Goal: Task Accomplishment & Management: Complete application form

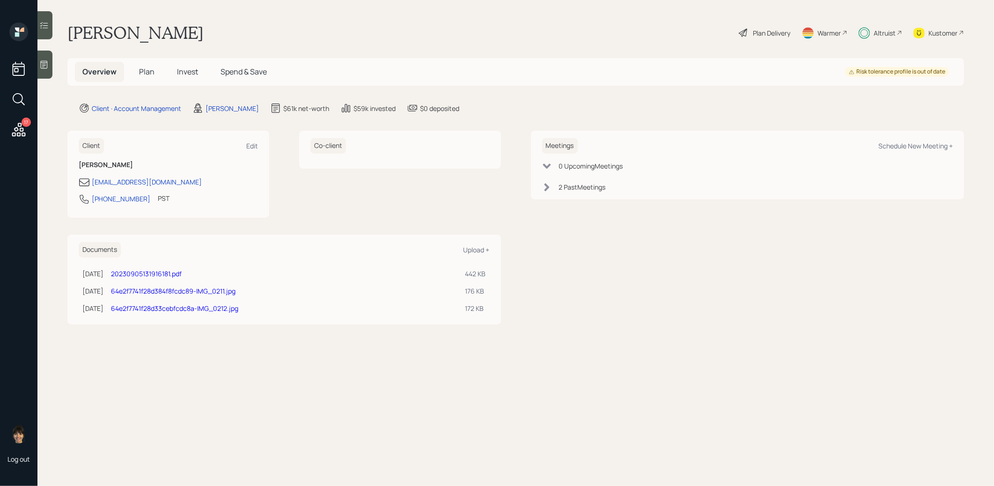
click at [146, 68] on span "Plan" at bounding box center [146, 71] width 15 height 10
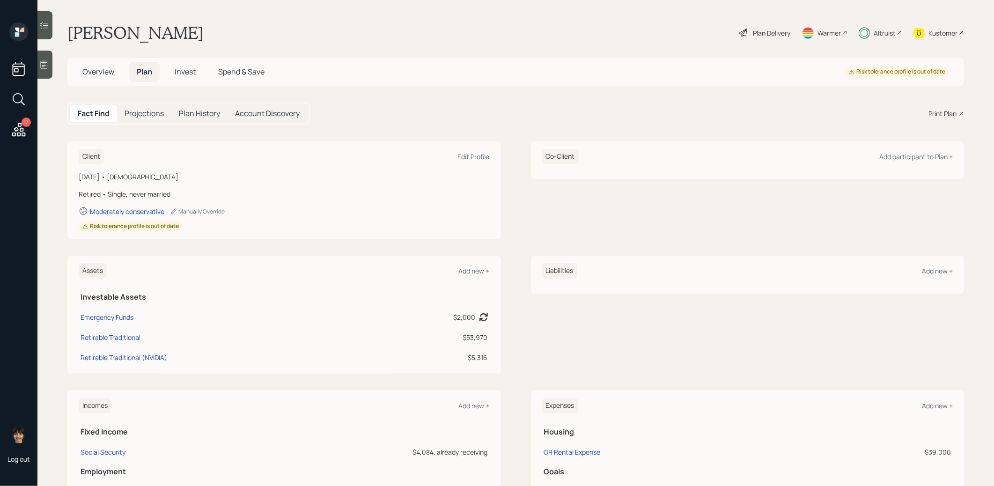
click at [190, 69] on span "Invest" at bounding box center [185, 71] width 21 height 10
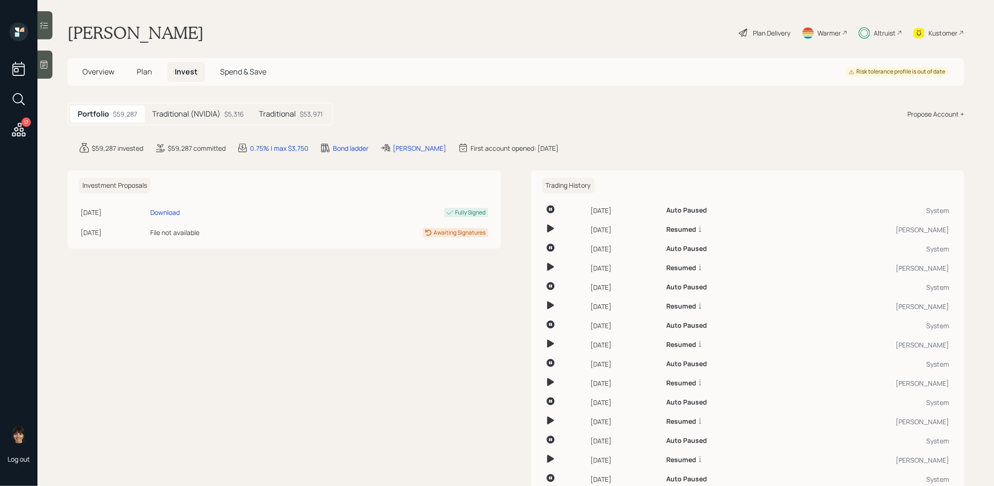
click at [280, 117] on h5 "Traditional" at bounding box center [277, 114] width 37 height 9
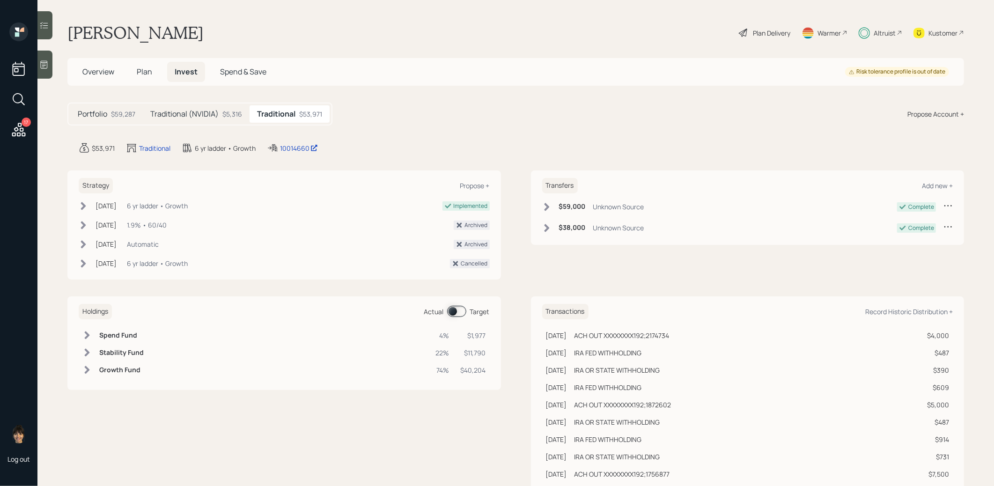
click at [450, 309] on span at bounding box center [456, 311] width 19 height 11
click at [462, 310] on span at bounding box center [456, 311] width 19 height 11
click at [254, 69] on span "Spend & Save" at bounding box center [243, 71] width 46 height 10
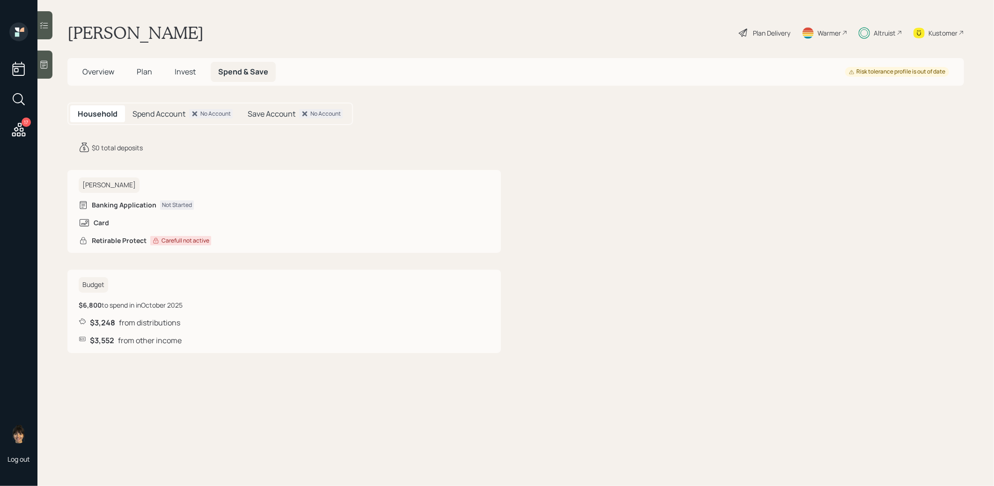
click at [185, 69] on span "Invest" at bounding box center [185, 71] width 21 height 10
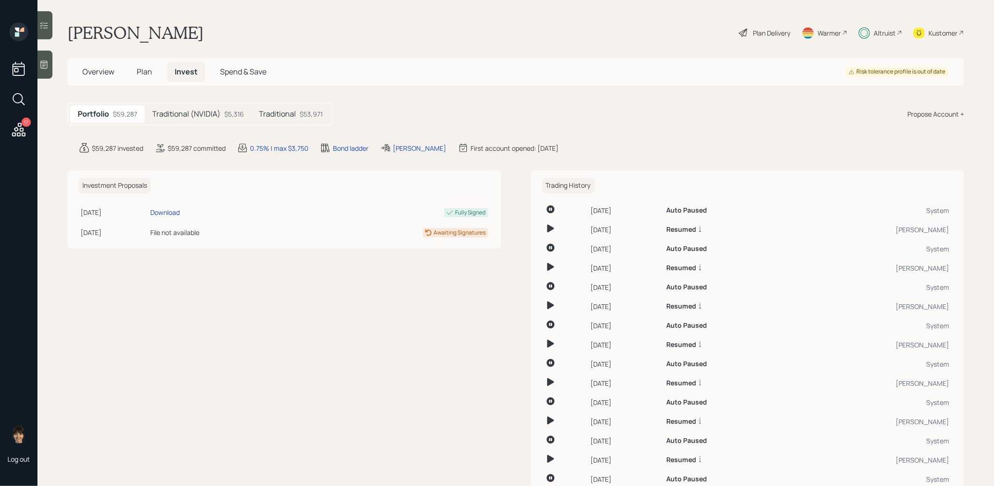
click at [145, 73] on span "Plan" at bounding box center [144, 71] width 15 height 10
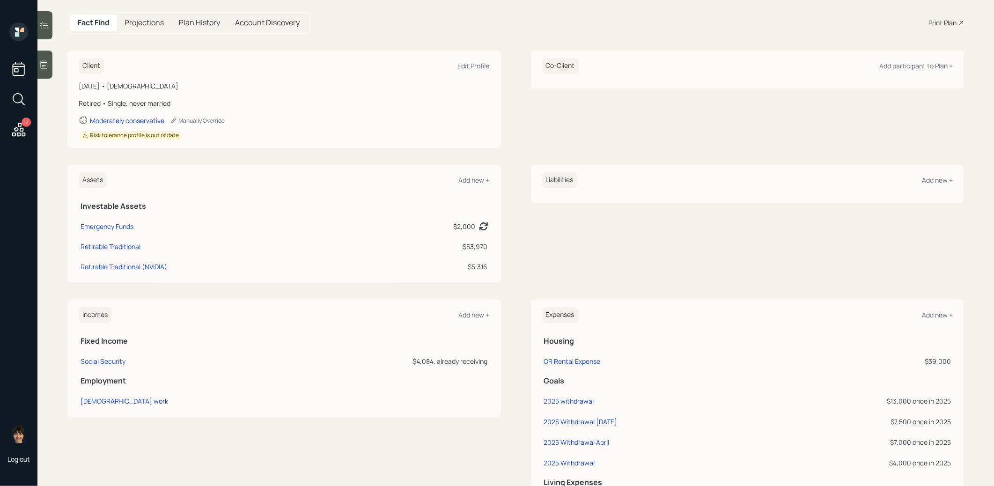
scroll to position [207, 0]
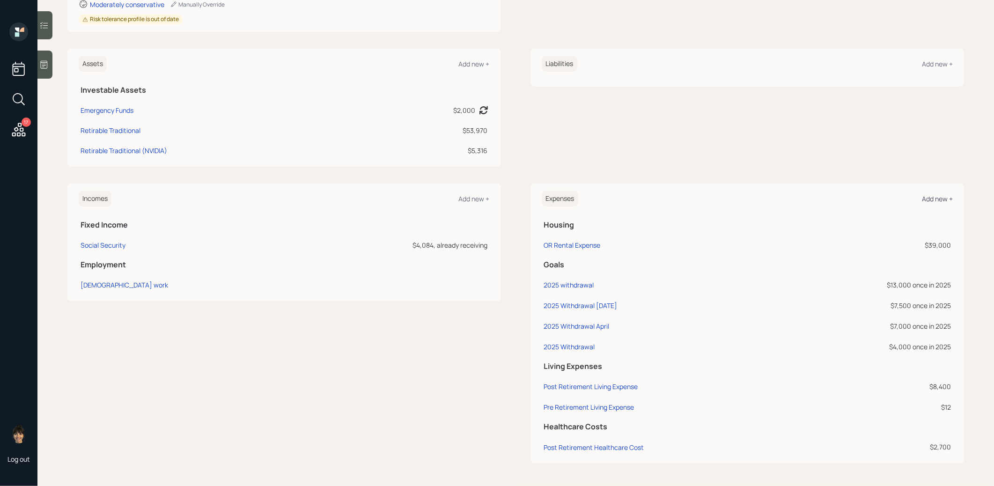
click at [934, 196] on div "Add new +" at bounding box center [937, 198] width 31 height 9
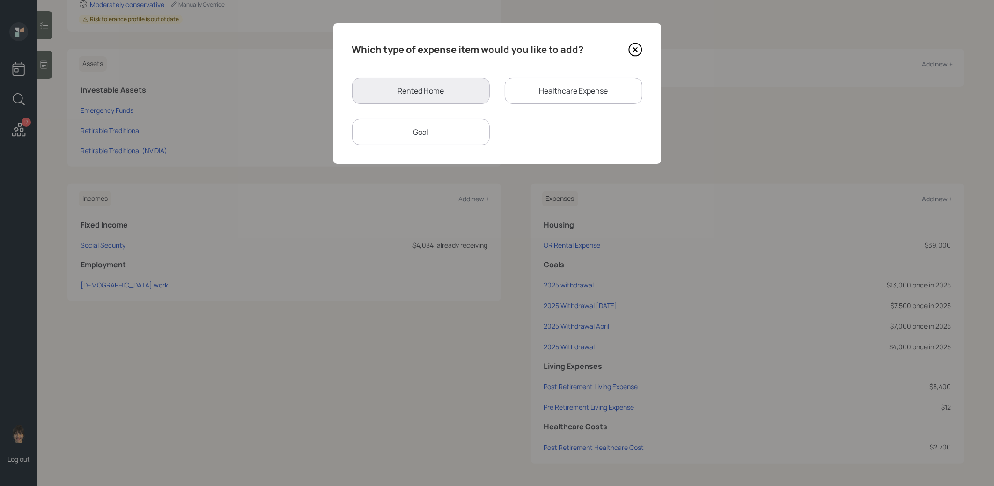
click at [451, 131] on div "Goal" at bounding box center [421, 132] width 138 height 26
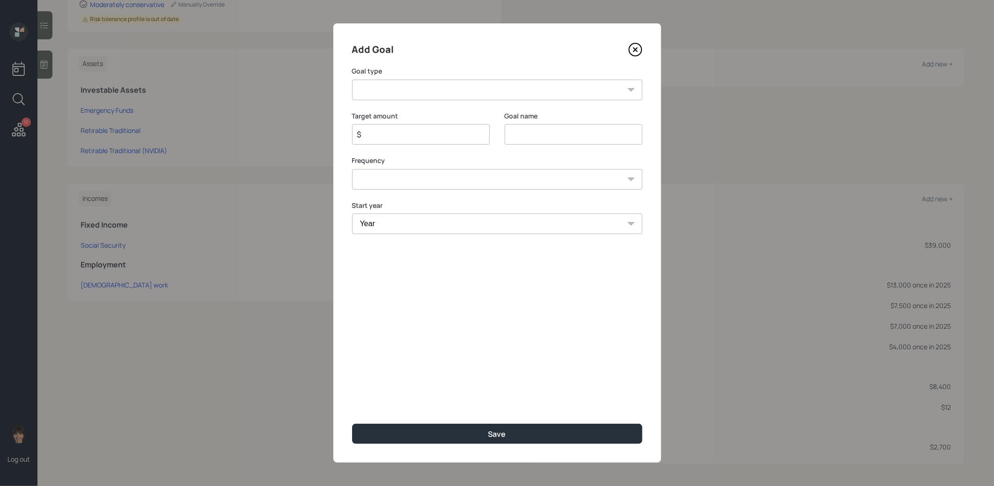
click at [539, 133] on input at bounding box center [574, 134] width 138 height 21
type input "2025 Withdrawals"
click at [407, 133] on input "$" at bounding box center [417, 134] width 122 height 11
type input "$ 5,000"
click at [413, 89] on select "Create an emergency fund Donate to charity Purchase a home Make a purchase Supp…" at bounding box center [497, 90] width 290 height 21
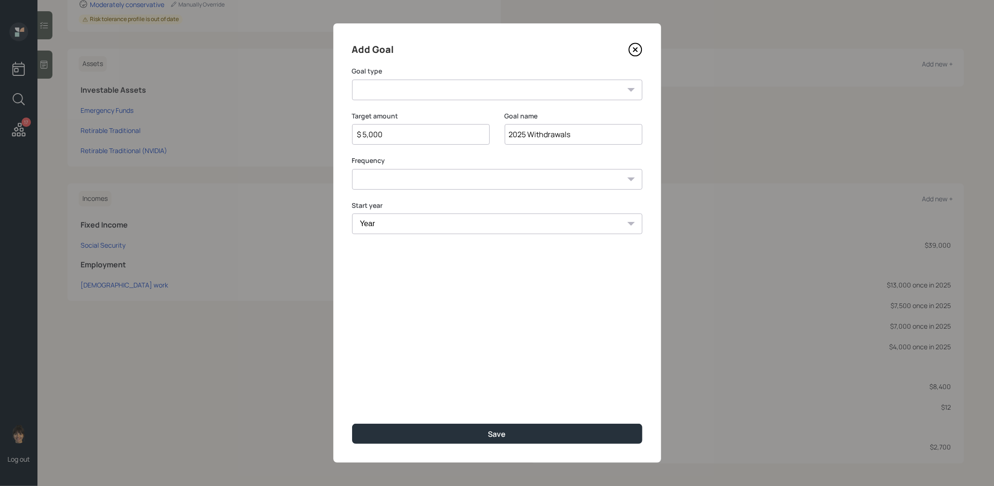
select select "other"
click at [352, 80] on select "Create an emergency fund Donate to charity Purchase a home Make a purchase Supp…" at bounding box center [497, 90] width 290 height 21
click at [416, 181] on select "One time Every 1 year Every 2 years Every 3 years Every 4 years Every 5 years E…" at bounding box center [497, 179] width 290 height 21
select select "0"
click at [352, 169] on select "One time Every 1 year Every 2 years Every 3 years Every 4 years Every 5 years E…" at bounding box center [497, 179] width 290 height 21
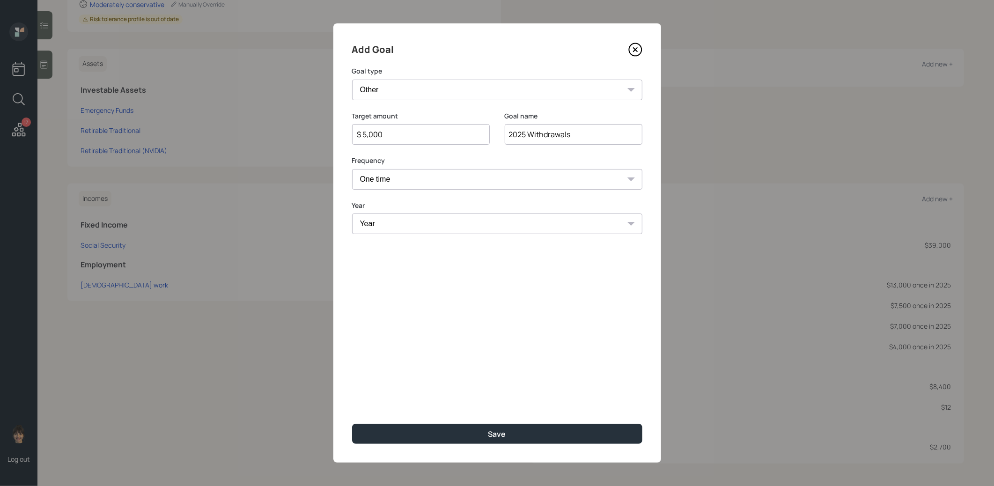
click at [401, 223] on select "Year 2025 2026 2027 2028 2029 2030 2031 2032 2033 2034 2035 2036 2037 2038 2039…" at bounding box center [497, 223] width 290 height 21
select select "2025"
click at [352, 213] on select "Year 2025 2026 2027 2028 2029 2030 2031 2032 2033 2034 2035 2036 2037 2038 2039…" at bounding box center [497, 223] width 290 height 21
click at [412, 432] on button "Save" at bounding box center [497, 434] width 290 height 20
type input "$"
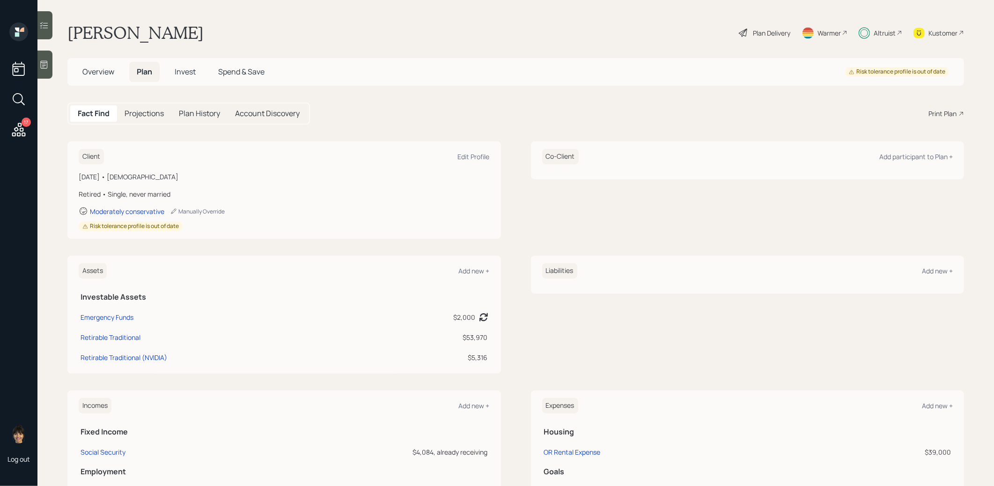
click at [186, 69] on span "Invest" at bounding box center [185, 71] width 21 height 10
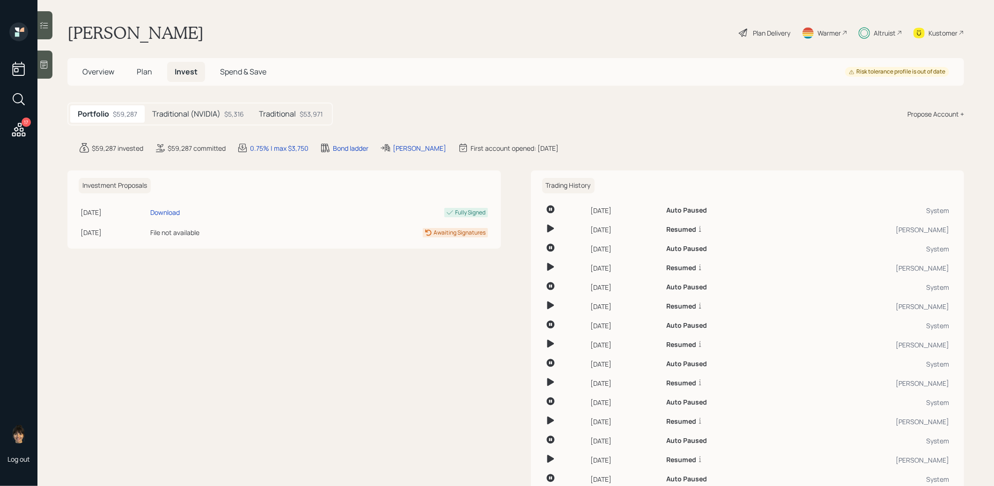
click at [281, 114] on h5 "Traditional" at bounding box center [277, 114] width 37 height 9
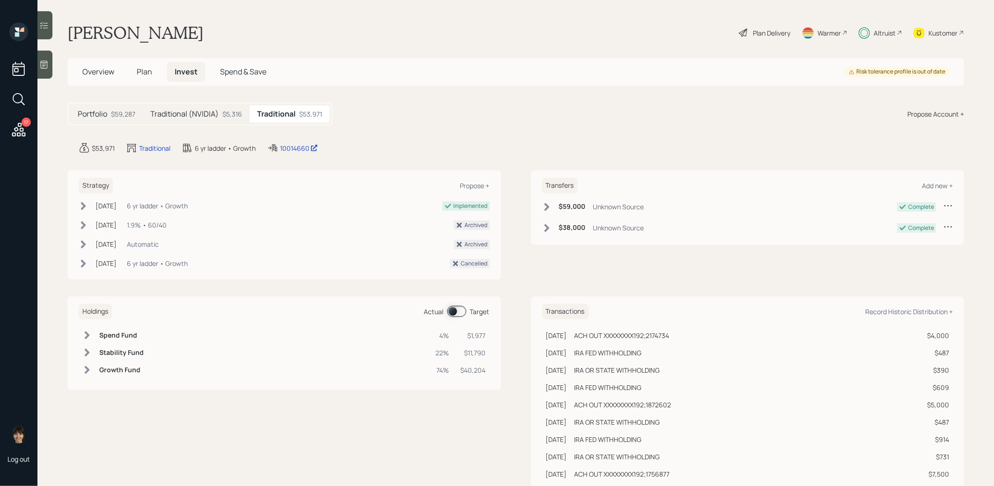
click at [450, 311] on span at bounding box center [456, 311] width 19 height 11
click at [459, 311] on span at bounding box center [456, 311] width 19 height 11
click at [142, 71] on span "Plan" at bounding box center [144, 71] width 15 height 10
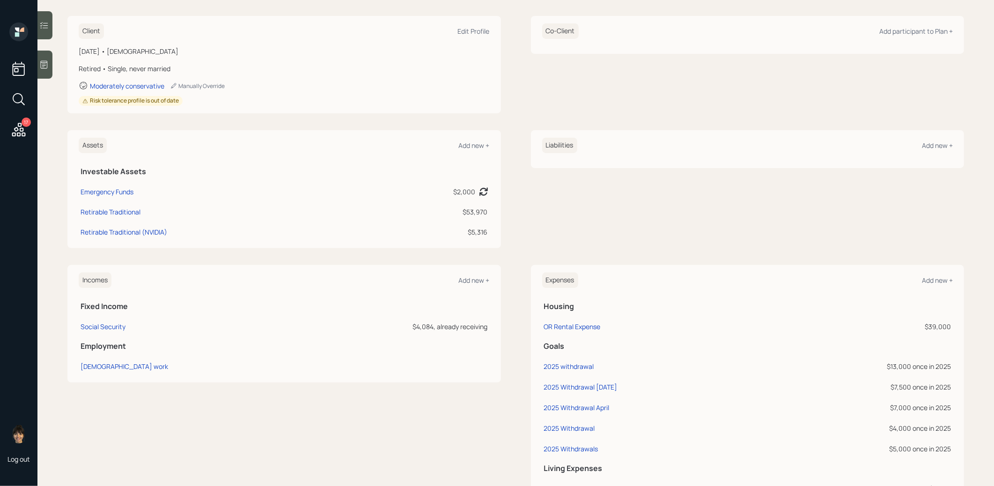
scroll to position [228, 0]
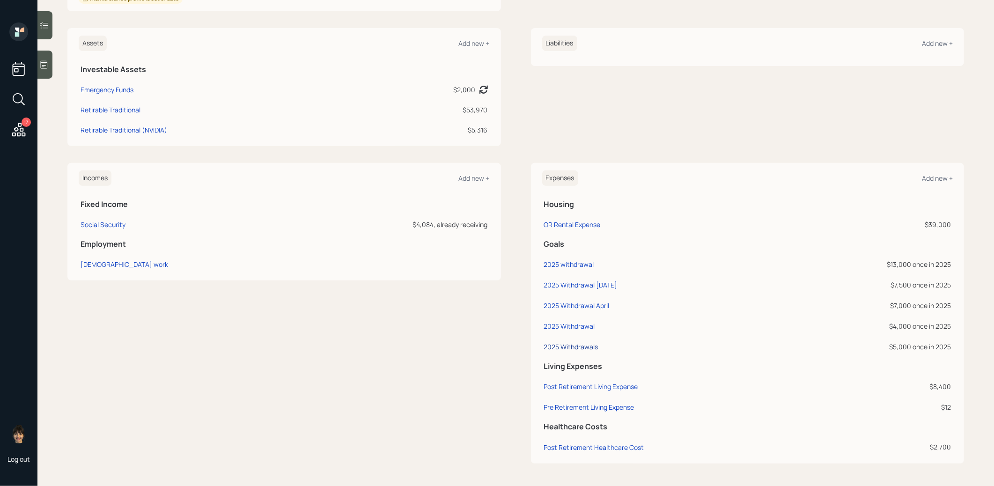
click at [578, 347] on div "2025 Withdrawals" at bounding box center [571, 346] width 54 height 9
select select "0"
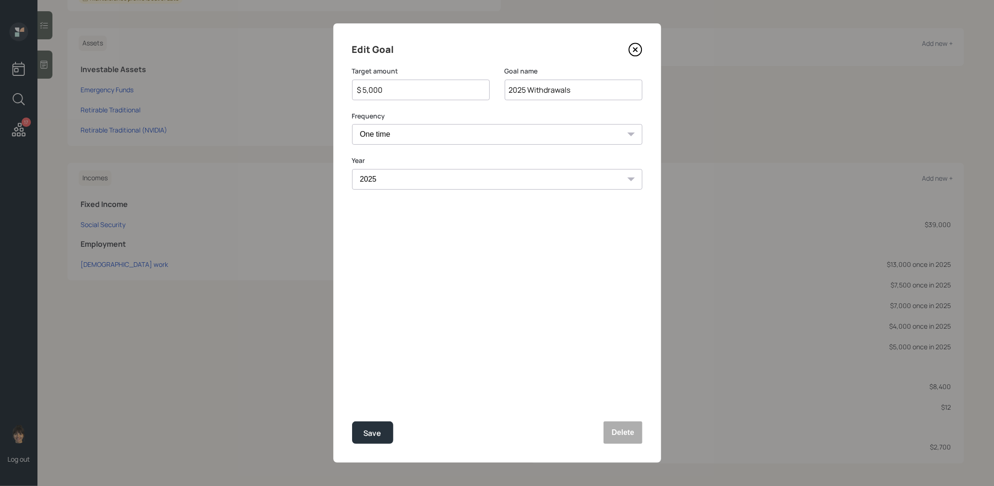
click at [405, 92] on input "$ 5,000" at bounding box center [417, 89] width 122 height 11
click at [371, 438] on div "Save" at bounding box center [373, 433] width 18 height 13
type input "$ 5,000"
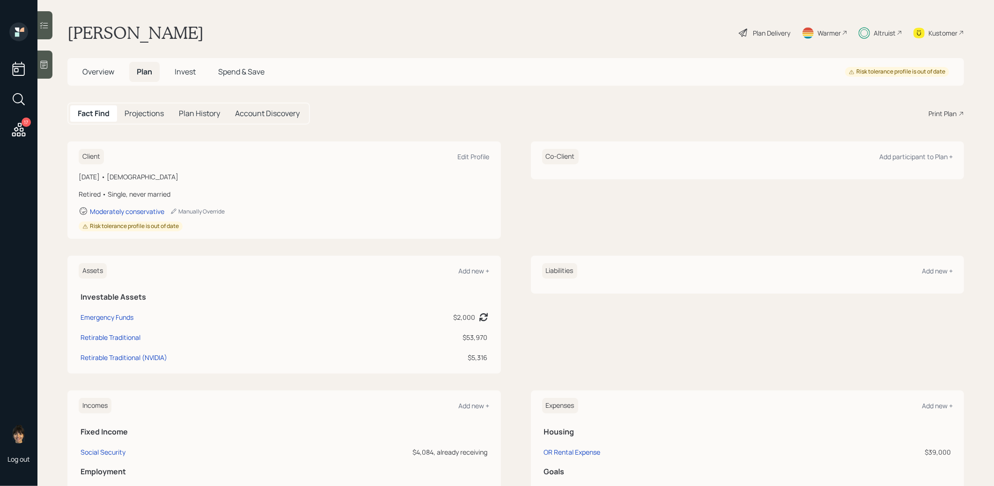
click at [184, 74] on span "Invest" at bounding box center [185, 71] width 21 height 10
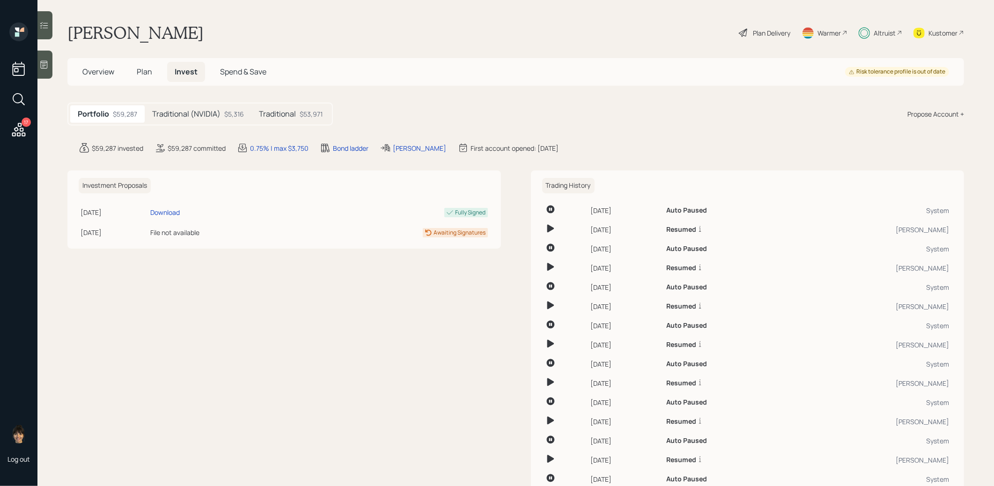
click at [286, 112] on h5 "Traditional" at bounding box center [277, 114] width 37 height 9
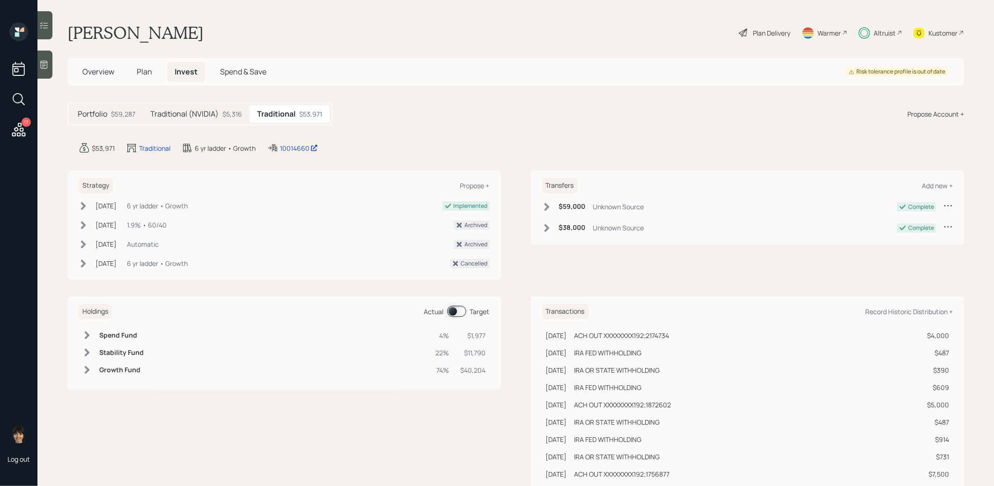
click at [453, 308] on span at bounding box center [456, 311] width 19 height 11
click at [44, 23] on icon at bounding box center [43, 25] width 9 height 9
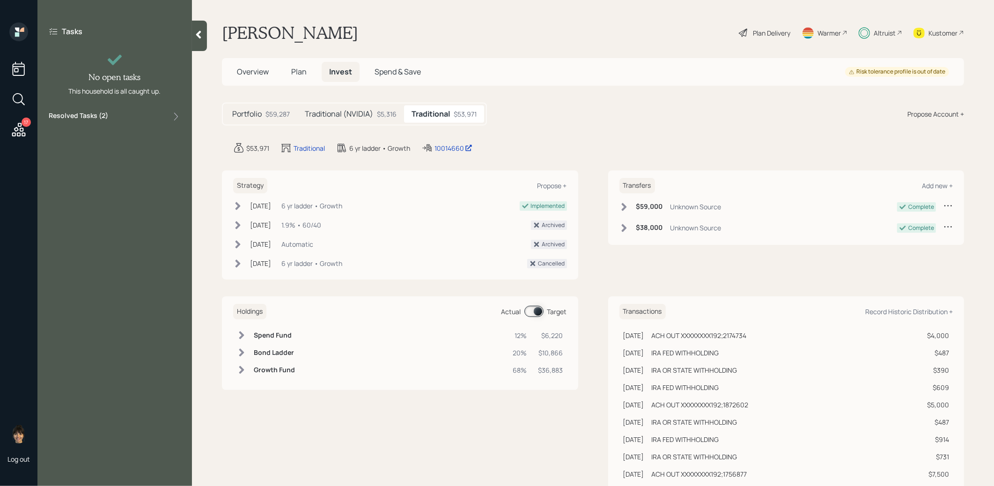
click at [196, 41] on div at bounding box center [199, 36] width 15 height 30
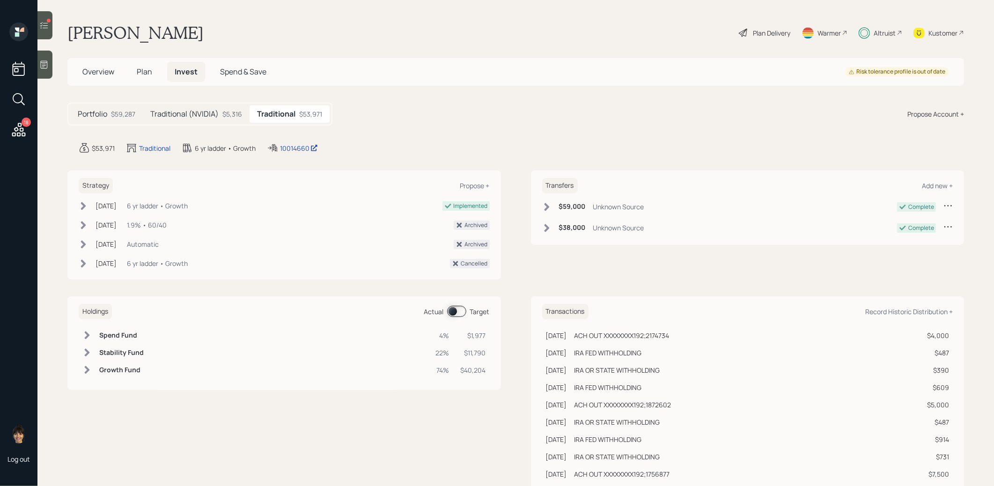
click at [45, 24] on icon at bounding box center [43, 25] width 9 height 9
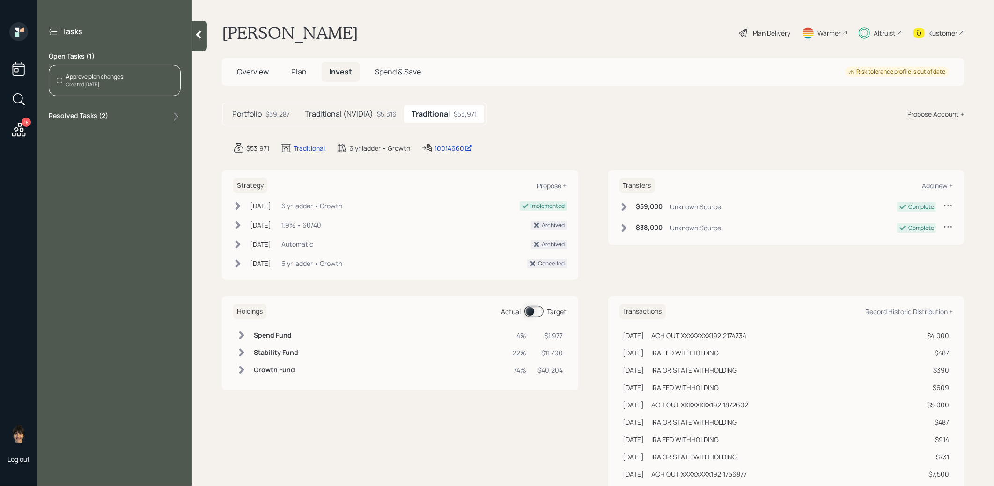
click at [127, 74] on div "Approve plan changes Created [DATE]" at bounding box center [115, 80] width 132 height 31
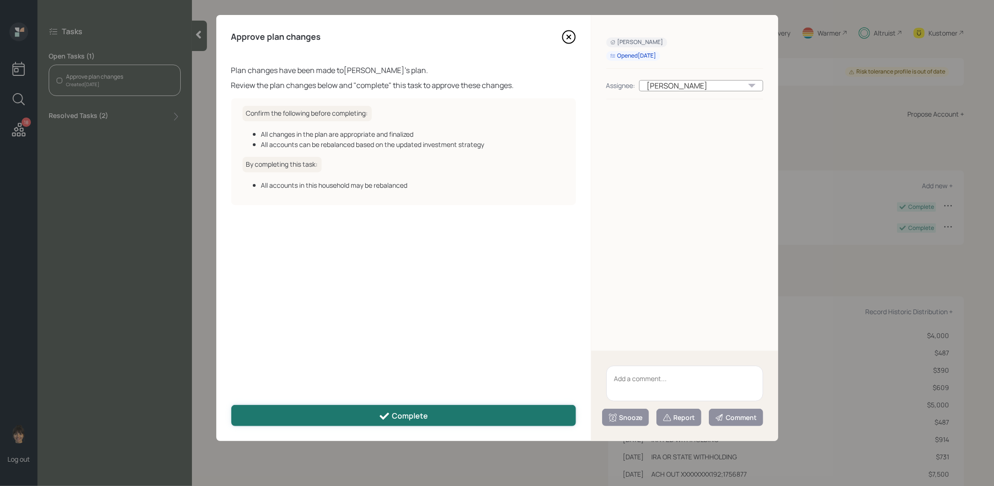
click at [303, 418] on button "Complete" at bounding box center [403, 415] width 344 height 21
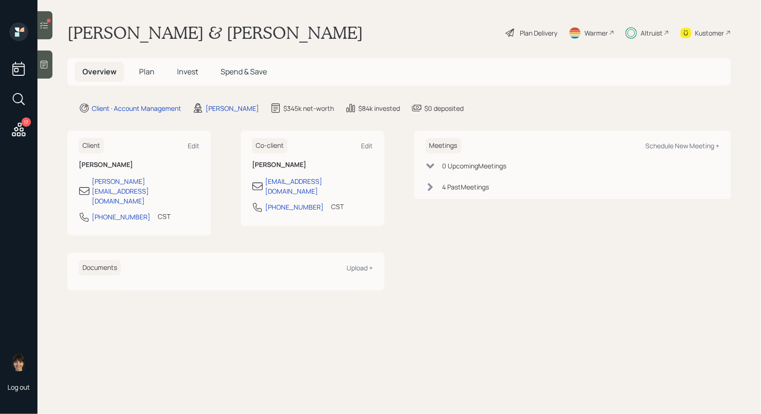
click at [186, 66] on span "Invest" at bounding box center [187, 71] width 21 height 10
